Goal: Transaction & Acquisition: Purchase product/service

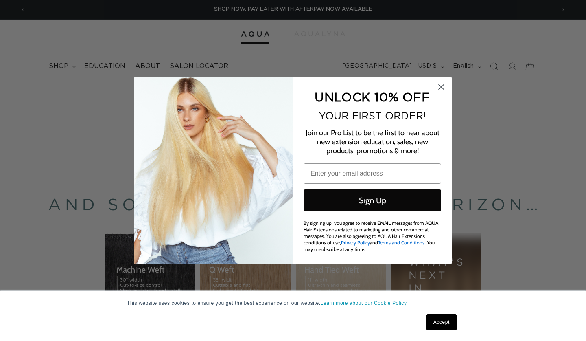
click at [447, 91] on circle "Close dialog" at bounding box center [441, 86] width 13 height 13
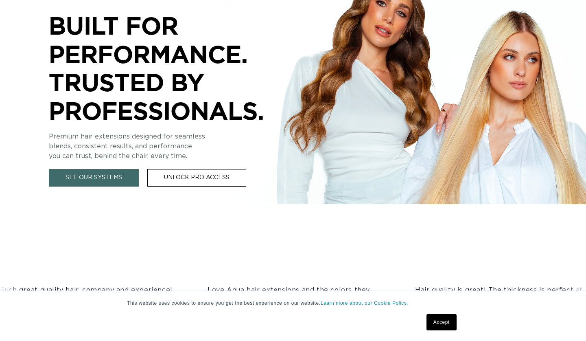
scroll to position [181, 0]
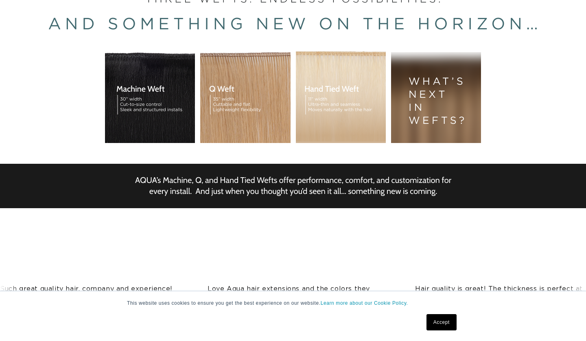
click at [140, 88] on div "BUILT FOR  PERFORMANCE. TRUSTED BY PROFESSIONALS. Premium hair extensions desig…" at bounding box center [293, 86] width 586 height 366
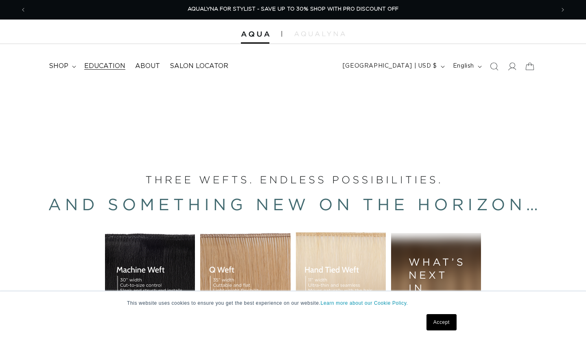
scroll to position [0, 0]
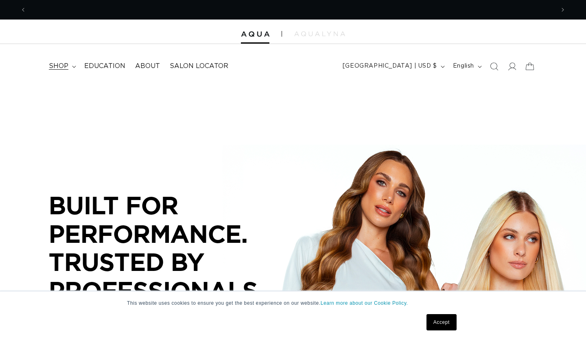
click at [72, 66] on icon at bounding box center [74, 67] width 4 height 2
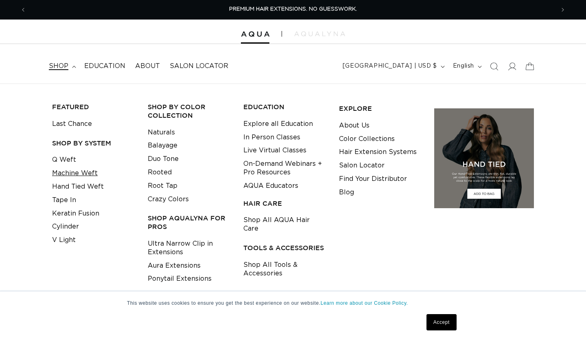
click at [72, 172] on link "Machine Weft" at bounding box center [75, 173] width 46 height 13
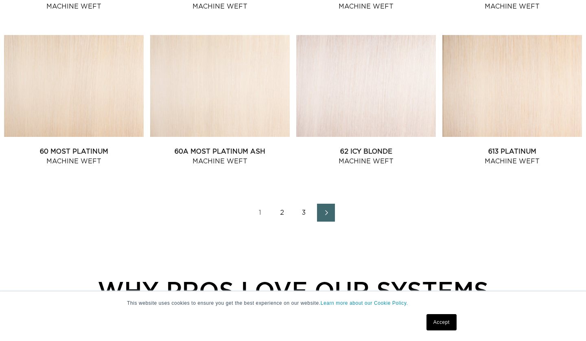
scroll to position [0, 1057]
click at [281, 216] on link "2" at bounding box center [282, 213] width 18 height 18
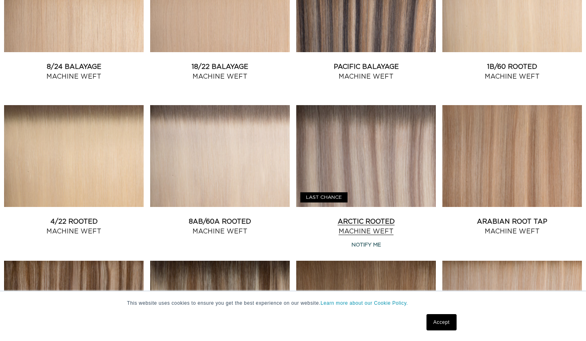
scroll to position [0, 1057]
click at [362, 236] on link "Arctic Rooted Machine Weft" at bounding box center [366, 227] width 140 height 20
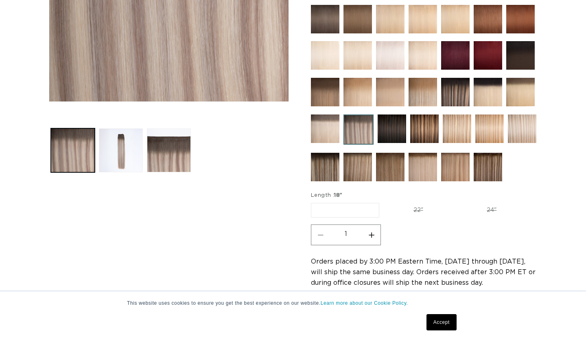
scroll to position [251, 0]
click at [369, 207] on label "18" Variant sold out or unavailable" at bounding box center [345, 210] width 68 height 15
click at [314, 202] on input "18" Variant sold out or unavailable" at bounding box center [313, 201] width 0 height 0
click at [444, 317] on link "Accept" at bounding box center [442, 322] width 30 height 16
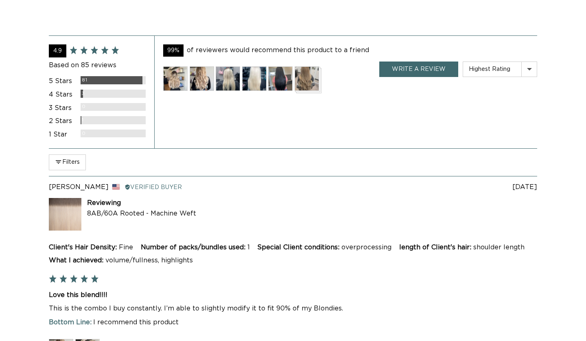
scroll to position [0, 1057]
click at [70, 155] on button "Filters" at bounding box center [67, 161] width 37 height 15
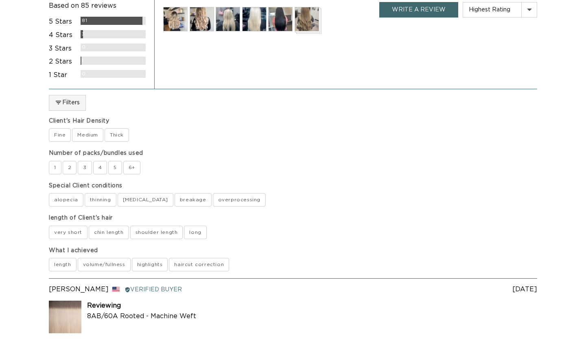
scroll to position [0, 0]
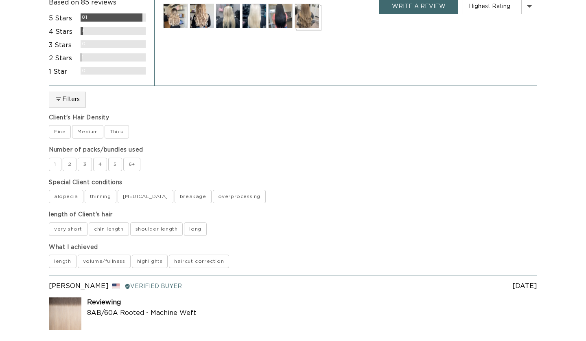
click at [113, 126] on label "Thick" at bounding box center [117, 131] width 24 height 13
click at [105, 125] on Density-Thick "Thick" at bounding box center [104, 125] width 0 height 0
checkbox Density-Thick "true"
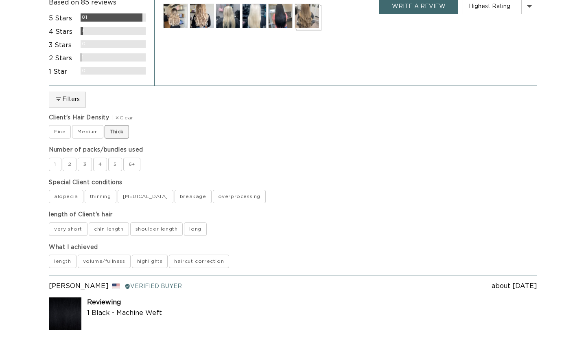
click at [118, 223] on label "chin length" at bounding box center [109, 228] width 40 height 13
click at [89, 222] on length "chin length" at bounding box center [88, 222] width 0 height 0
checkbox length "true"
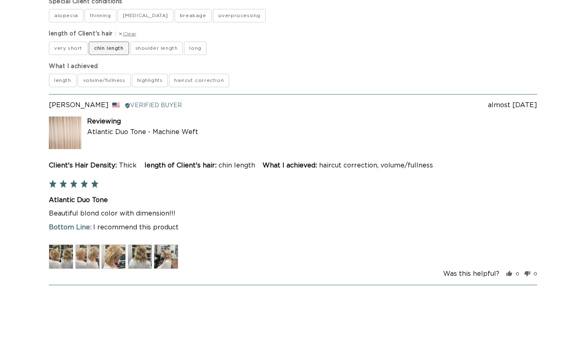
click at [61, 248] on img at bounding box center [61, 256] width 24 height 24
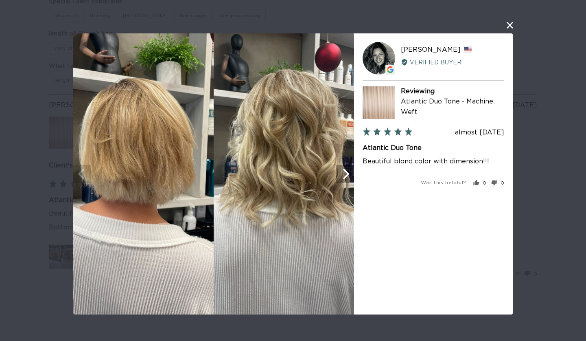
click at [346, 173] on icon "Next" at bounding box center [345, 174] width 11 height 11
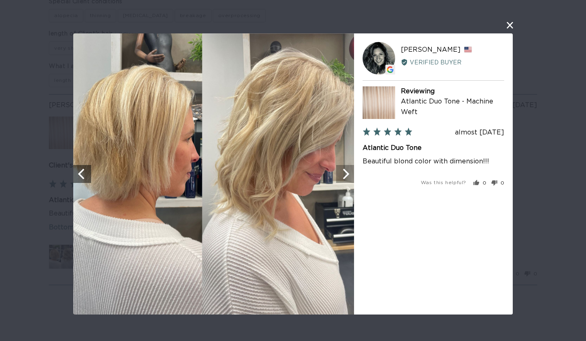
click at [346, 173] on icon "Next" at bounding box center [345, 174] width 11 height 11
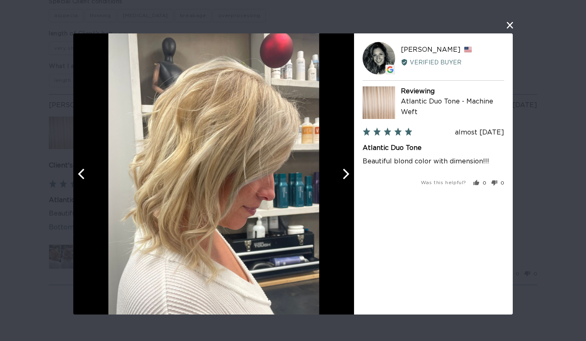
click at [346, 173] on icon "Next" at bounding box center [345, 174] width 11 height 11
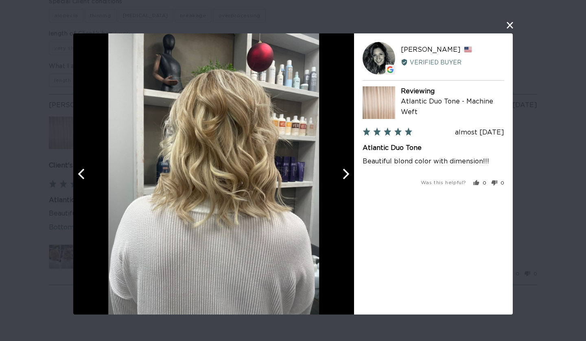
click at [511, 24] on button "close this modal window" at bounding box center [510, 25] width 10 height 10
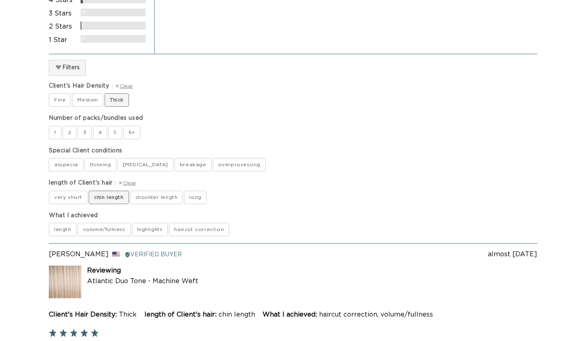
click at [138, 191] on label "shoulder length" at bounding box center [156, 197] width 53 height 13
click at [130, 190] on length "shoulder length" at bounding box center [130, 190] width 0 height 0
checkbox length "true"
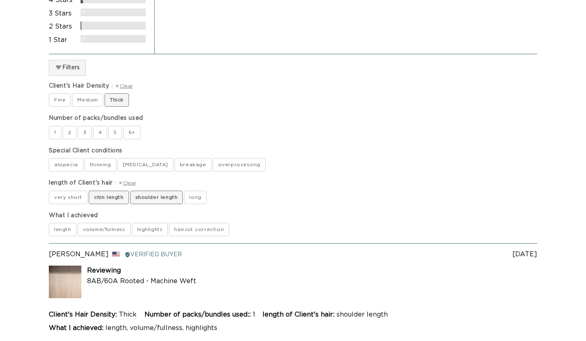
click at [113, 191] on label "chin length" at bounding box center [109, 197] width 40 height 13
click at [89, 191] on length "chin length" at bounding box center [88, 190] width 0 height 0
checkbox length "false"
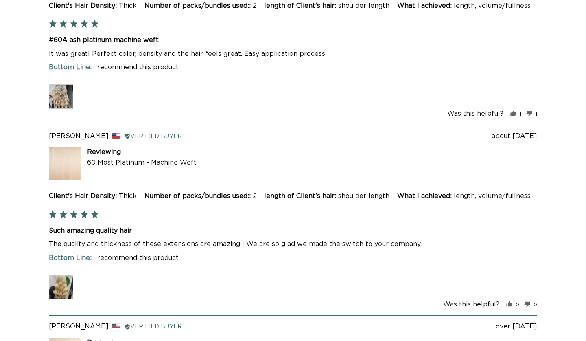
click at [60, 109] on img at bounding box center [61, 96] width 24 height 24
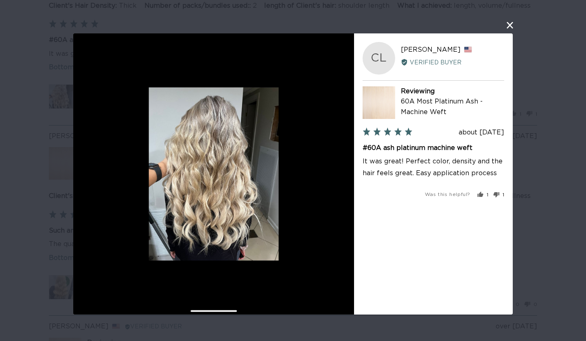
click at [510, 26] on button "close this modal window" at bounding box center [510, 25] width 10 height 10
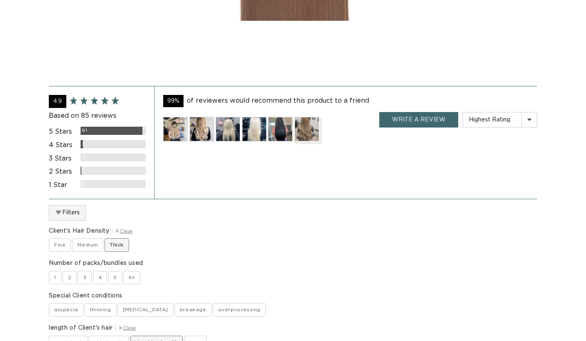
click at [305, 126] on img at bounding box center [307, 129] width 24 height 24
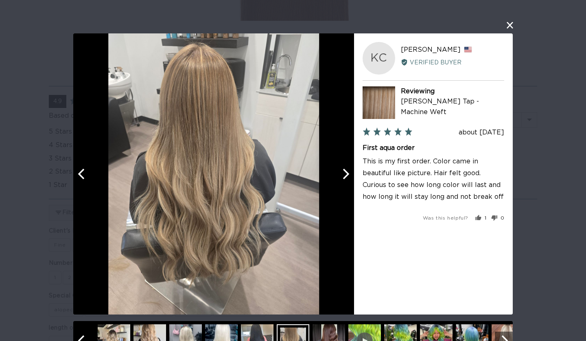
click at [347, 175] on icon "Next" at bounding box center [346, 174] width 7 height 11
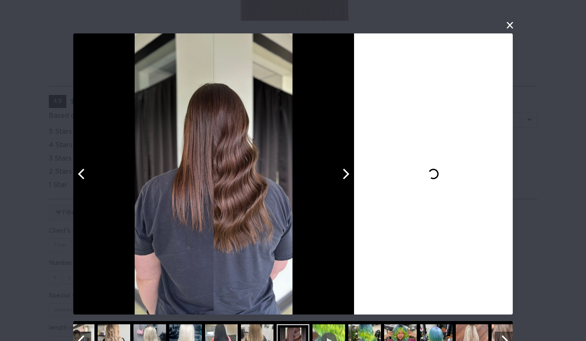
click at [347, 175] on icon "Next" at bounding box center [346, 174] width 7 height 11
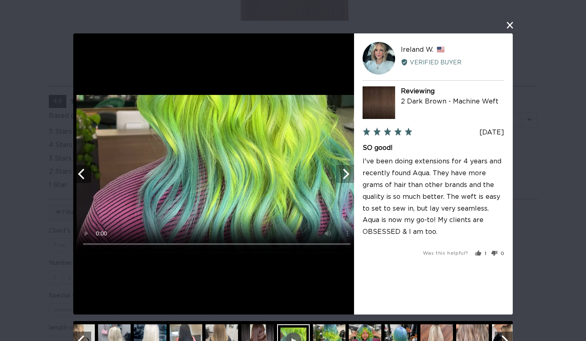
click at [347, 175] on icon "Next" at bounding box center [346, 174] width 7 height 11
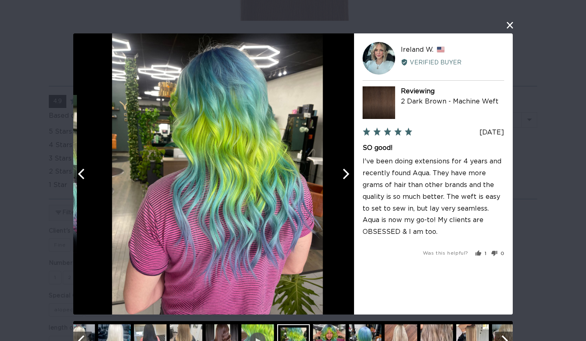
click at [347, 175] on icon "Next" at bounding box center [346, 174] width 7 height 11
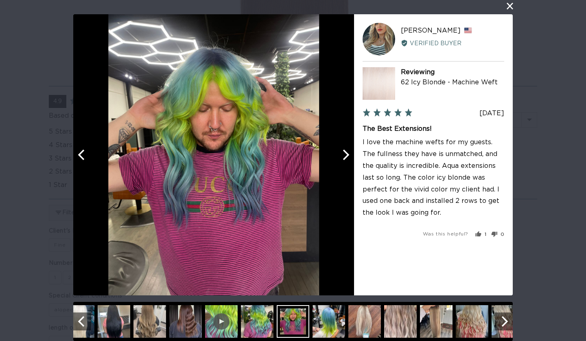
click at [437, 316] on img at bounding box center [436, 321] width 33 height 33
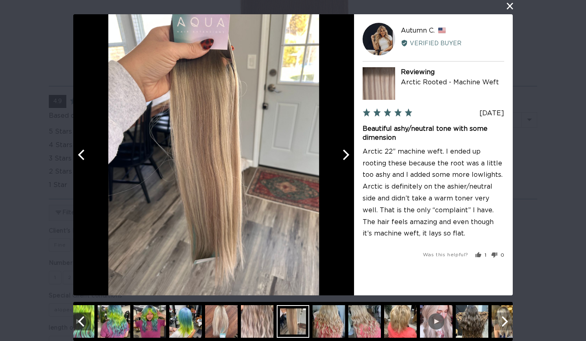
click at [504, 326] on icon "Next" at bounding box center [504, 321] width 11 height 11
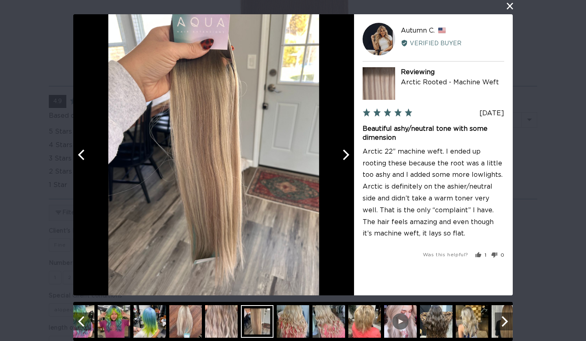
click at [474, 319] on img at bounding box center [472, 321] width 33 height 33
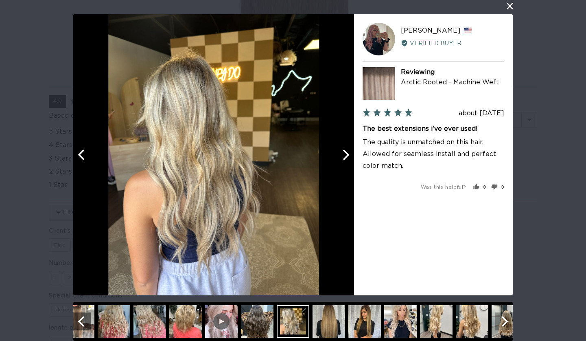
click at [508, 328] on button "Next" at bounding box center [504, 321] width 18 height 18
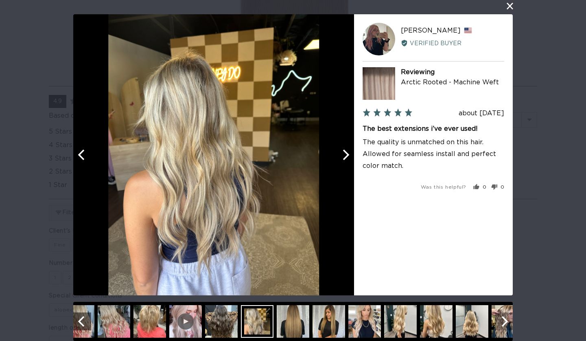
click at [508, 328] on button "Next" at bounding box center [504, 321] width 18 height 18
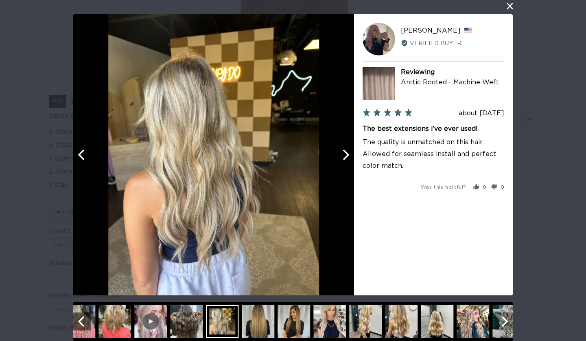
click at [508, 327] on button "Next" at bounding box center [504, 321] width 18 height 18
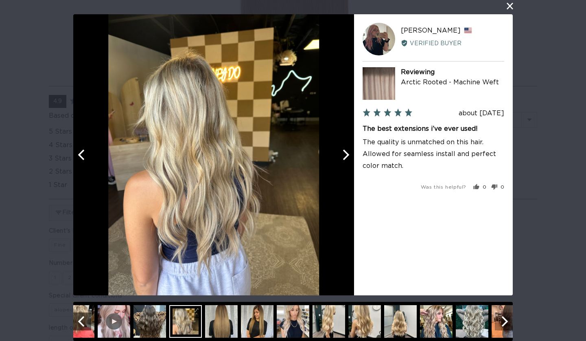
click at [505, 322] on icon "Next" at bounding box center [504, 321] width 11 height 11
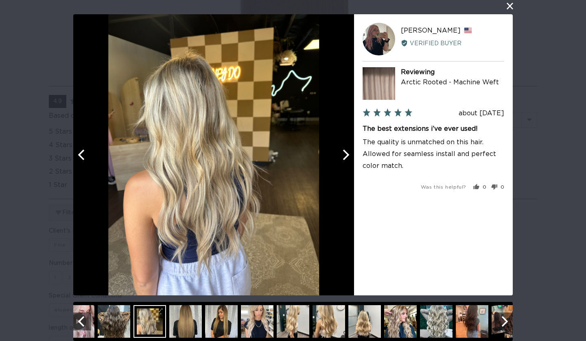
click at [364, 324] on img at bounding box center [365, 321] width 33 height 33
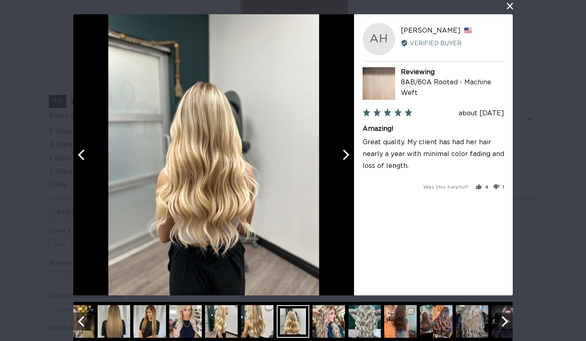
scroll to position [0, 1057]
click at [457, 328] on img at bounding box center [472, 321] width 33 height 33
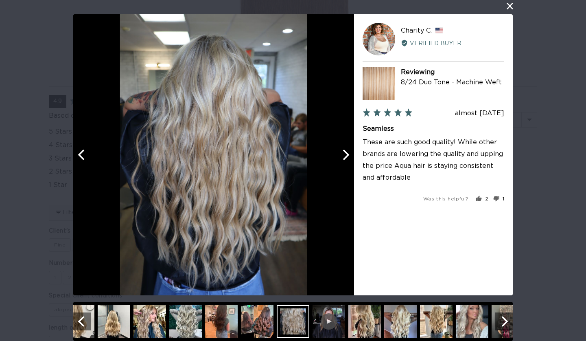
click at [456, 329] on img at bounding box center [472, 321] width 33 height 33
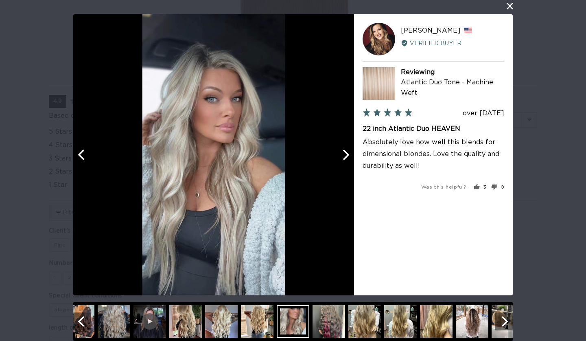
scroll to position [0, 529]
click at [510, 6] on button "close this modal window" at bounding box center [510, 6] width 10 height 10
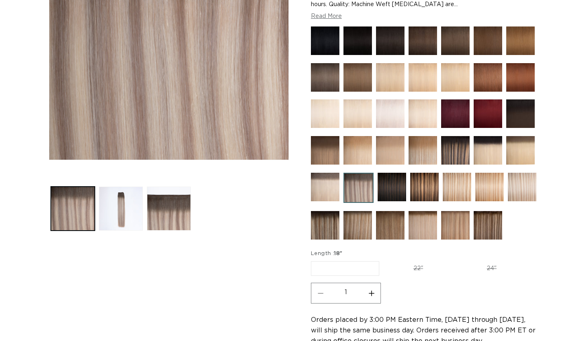
click at [527, 185] on img at bounding box center [522, 187] width 29 height 29
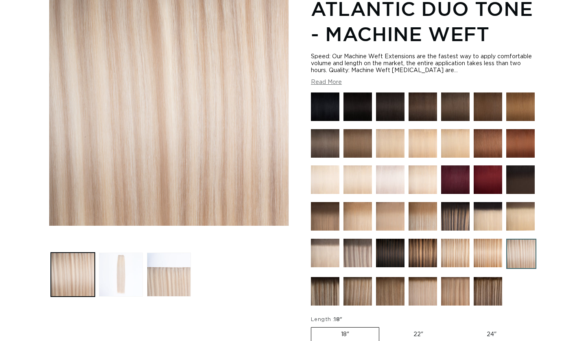
click at [110, 267] on button "Load image 2 in gallery view" at bounding box center [121, 274] width 44 height 44
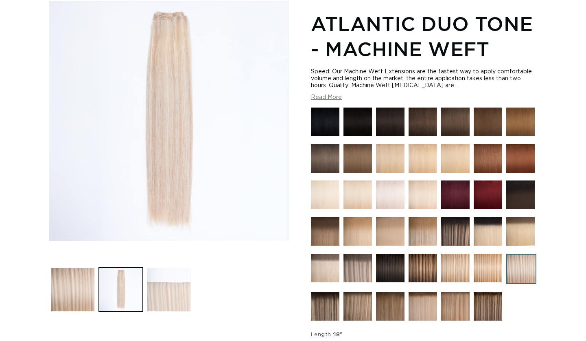
scroll to position [0, 529]
click at [152, 285] on button "Load image 3 in gallery view" at bounding box center [169, 290] width 44 height 44
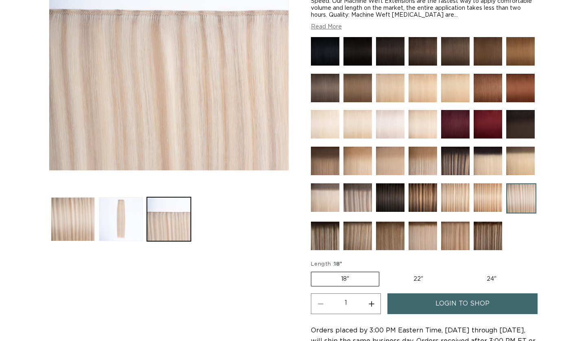
click at [445, 303] on span "login to shop" at bounding box center [463, 303] width 54 height 21
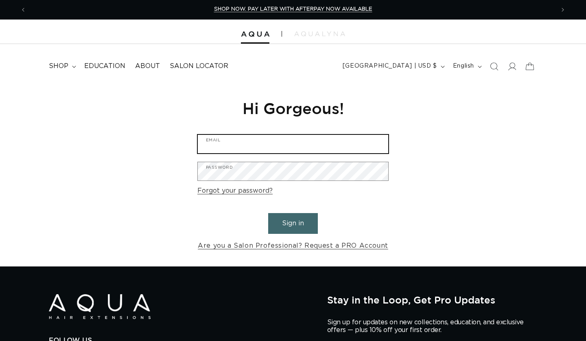
scroll to position [0, 1057]
click at [246, 150] on input "Email" at bounding box center [293, 144] width 191 height 18
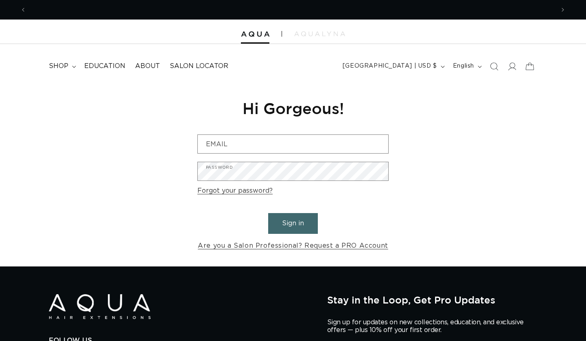
scroll to position [0, 0]
click at [349, 24] on div at bounding box center [293, 32] width 586 height 24
